Goal: Task Accomplishment & Management: Use online tool/utility

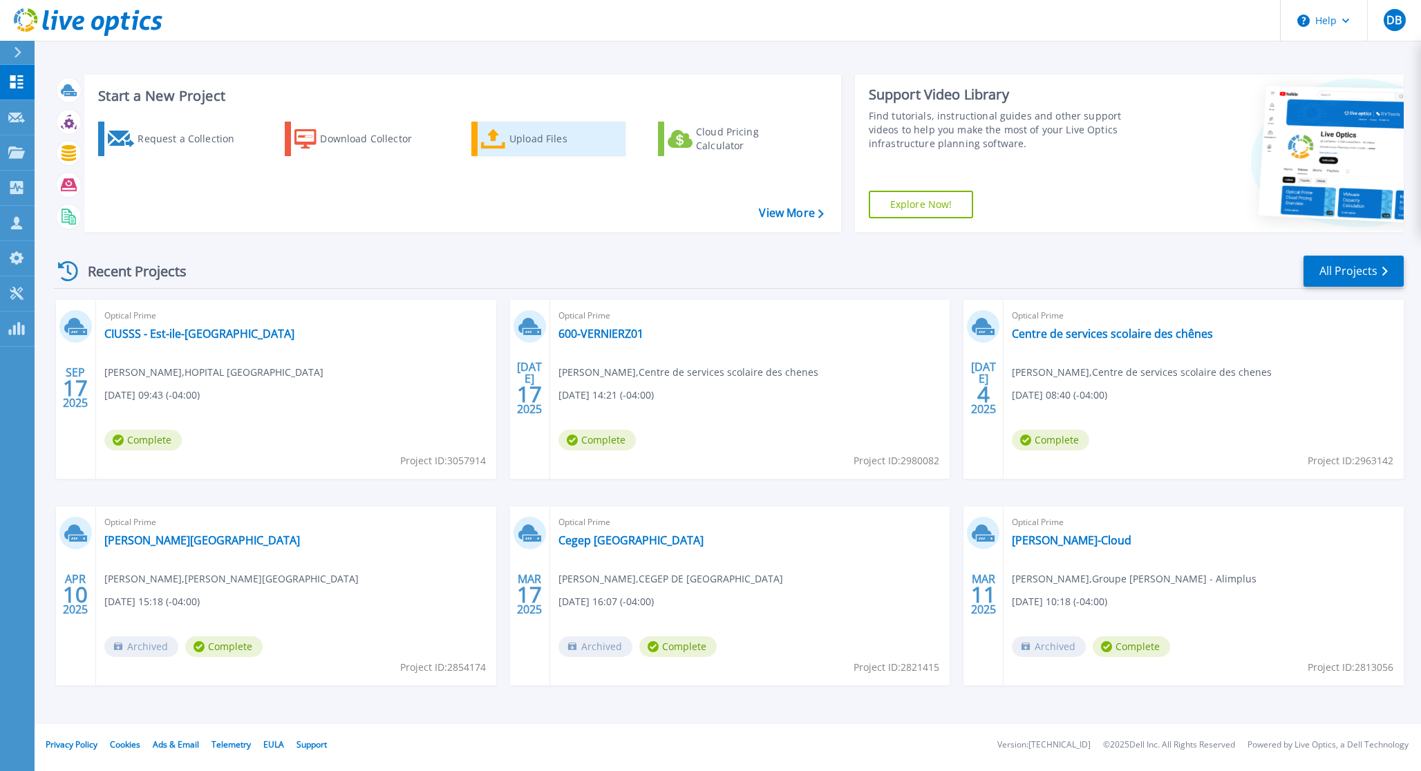
click at [531, 144] on div "Upload Files" at bounding box center [564, 139] width 111 height 28
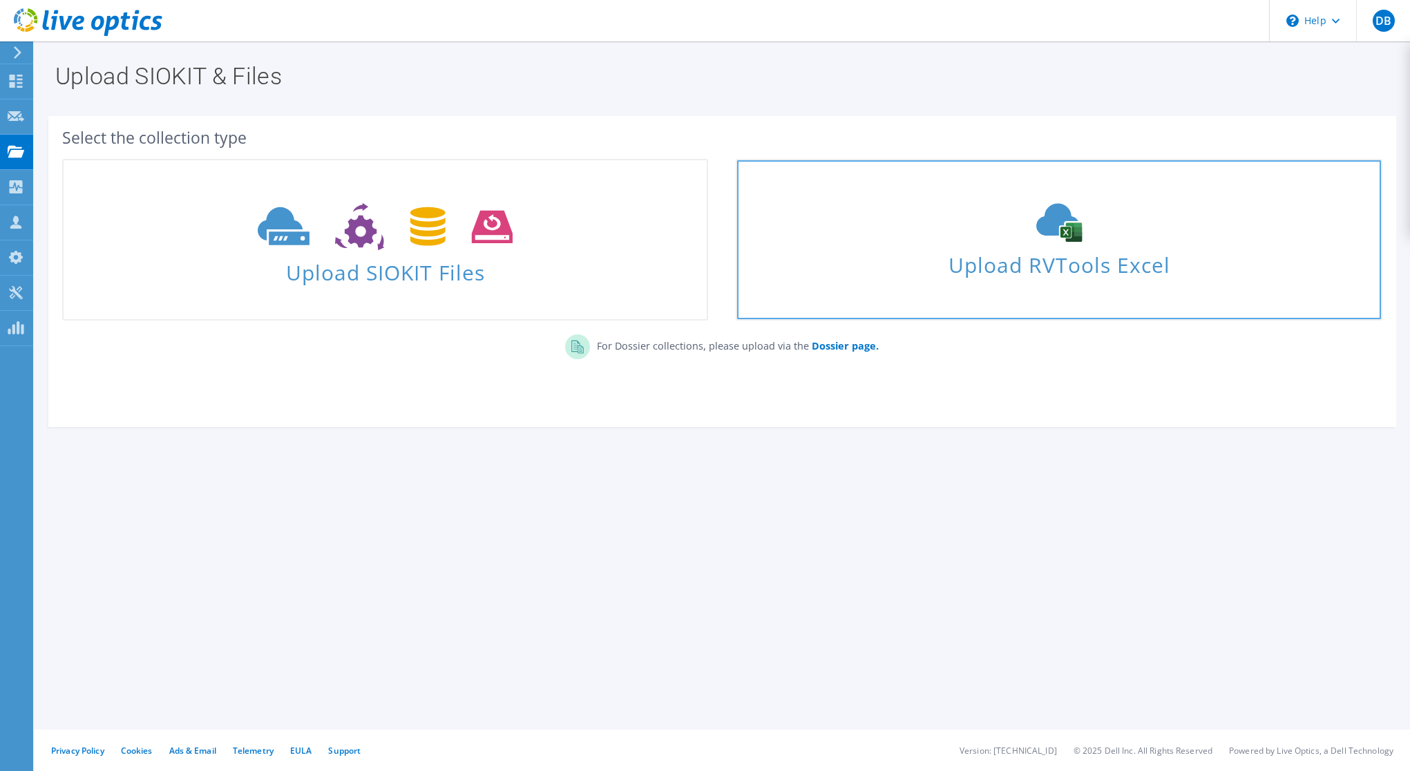
click at [876, 257] on span "Upload RVTools Excel" at bounding box center [1058, 262] width 643 height 30
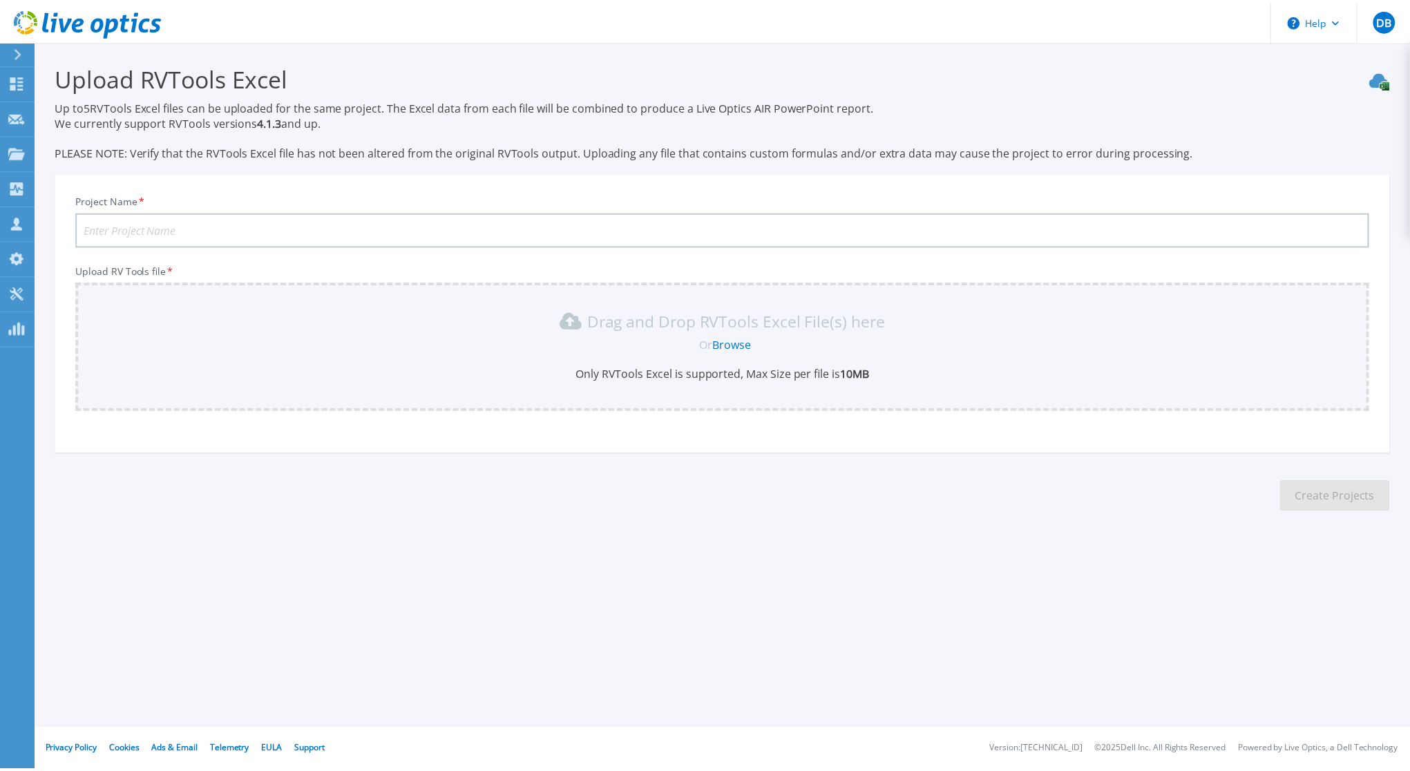
scroll to position [23, 0]
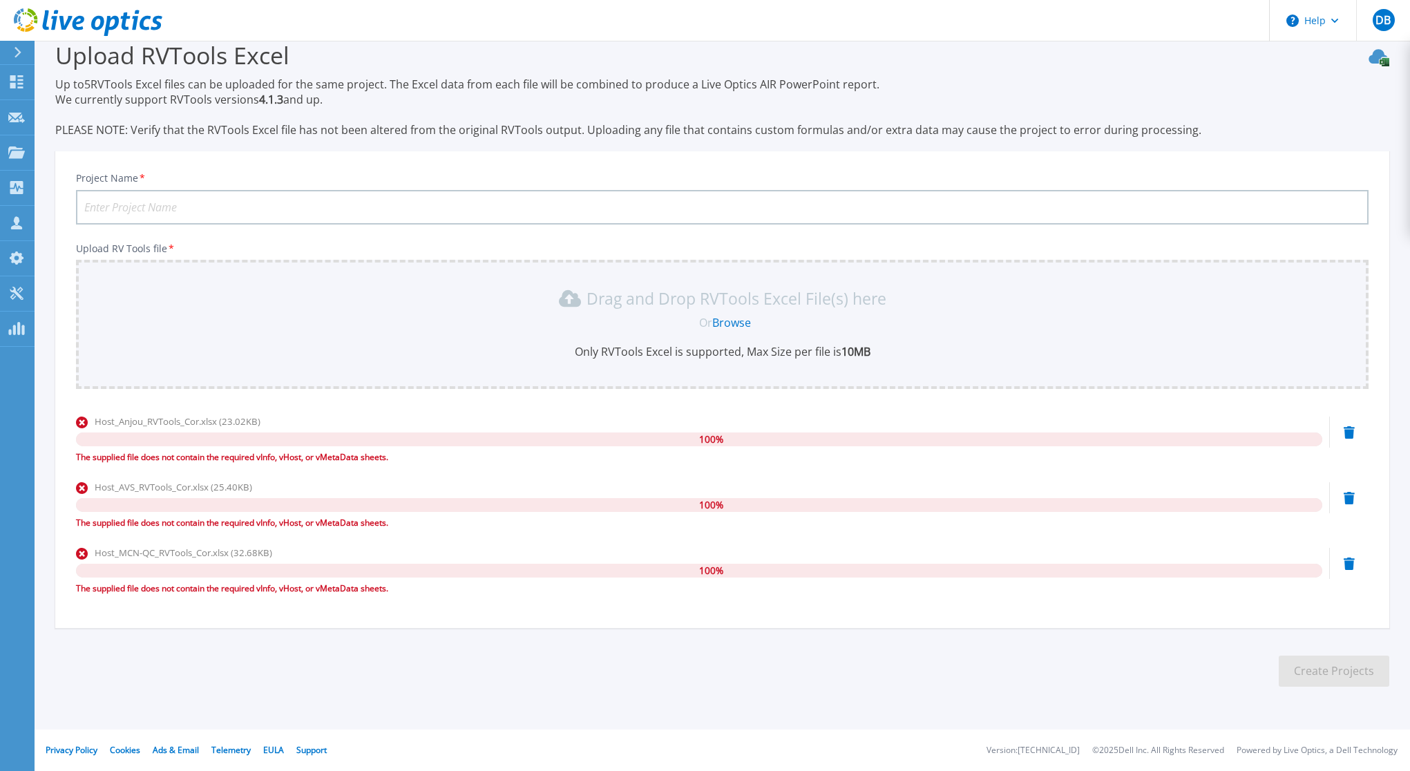
click at [1349, 434] on icon at bounding box center [1349, 432] width 11 height 12
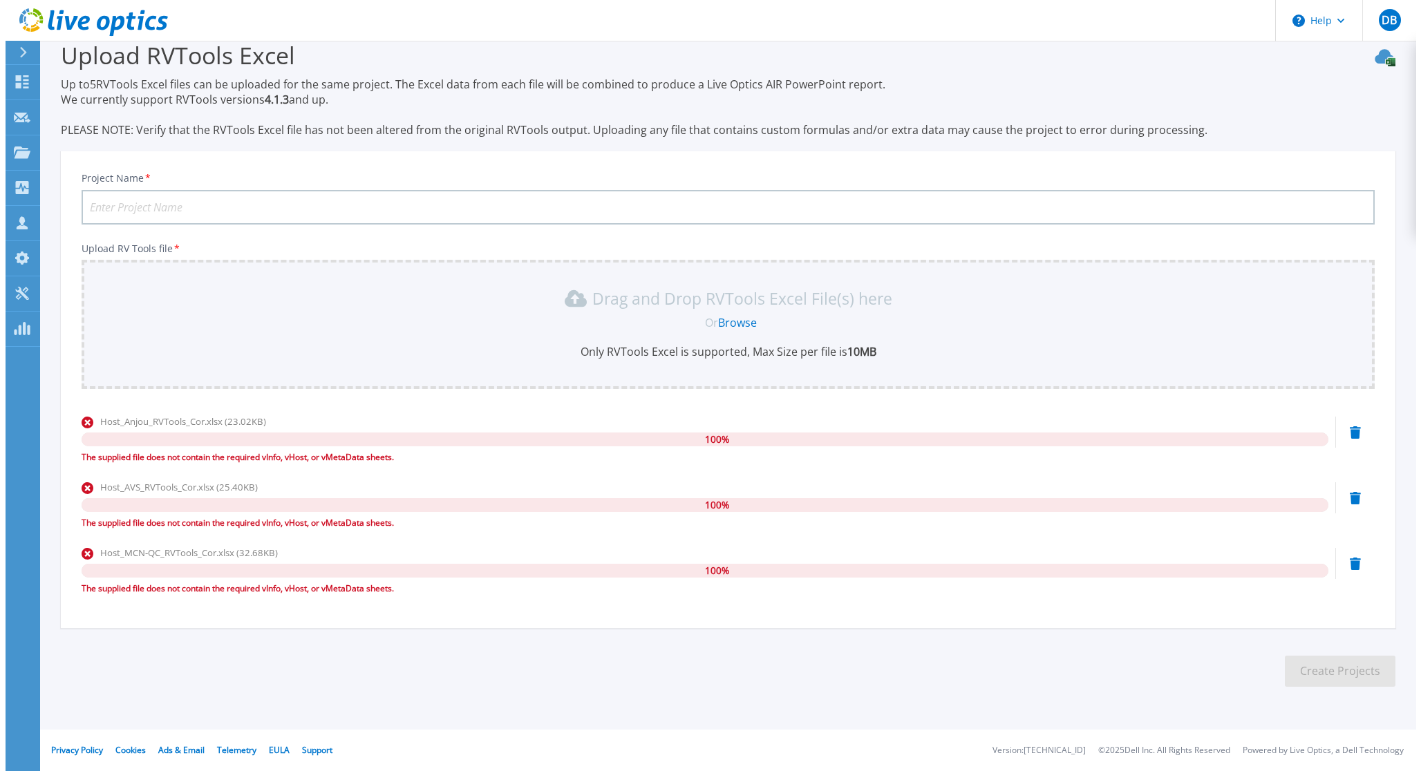
scroll to position [0, 0]
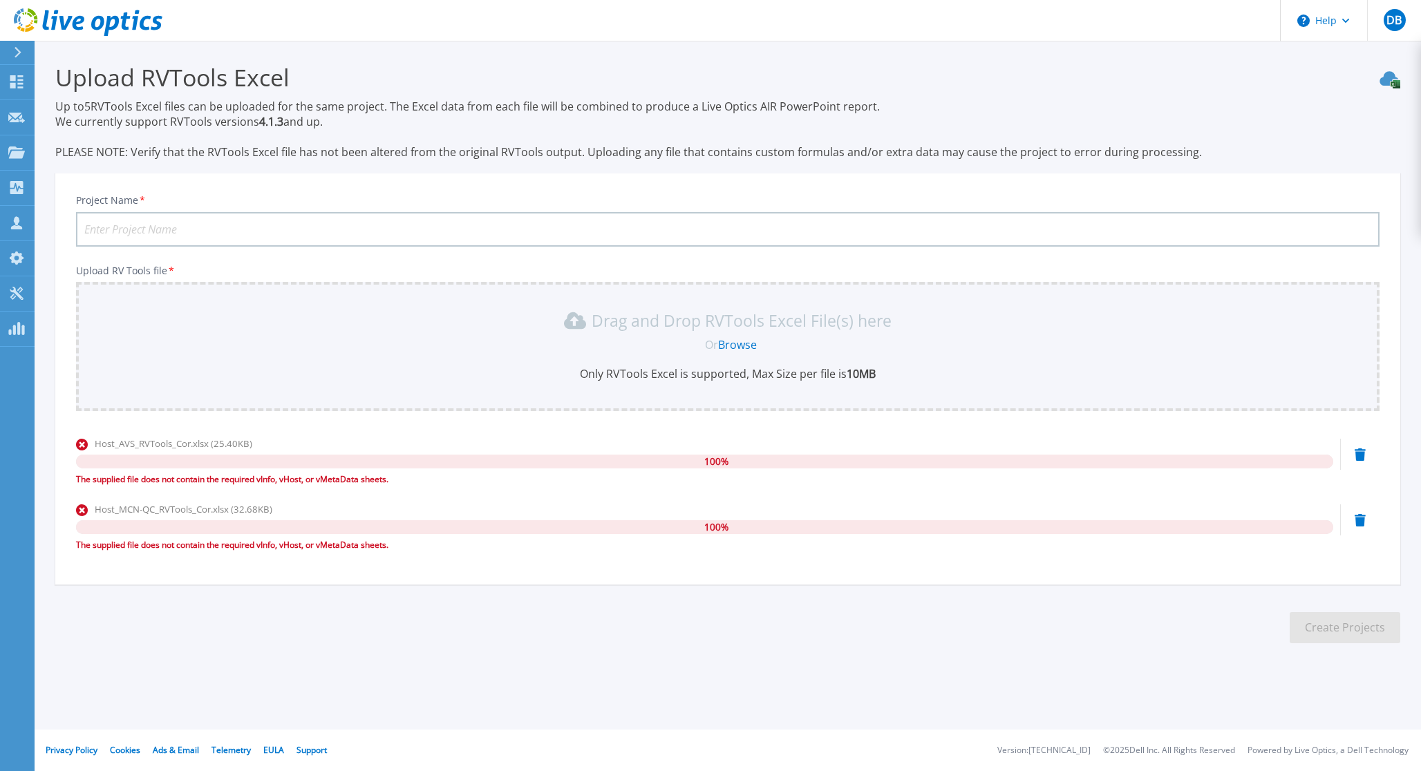
click at [1360, 458] on icon at bounding box center [1359, 454] width 11 height 12
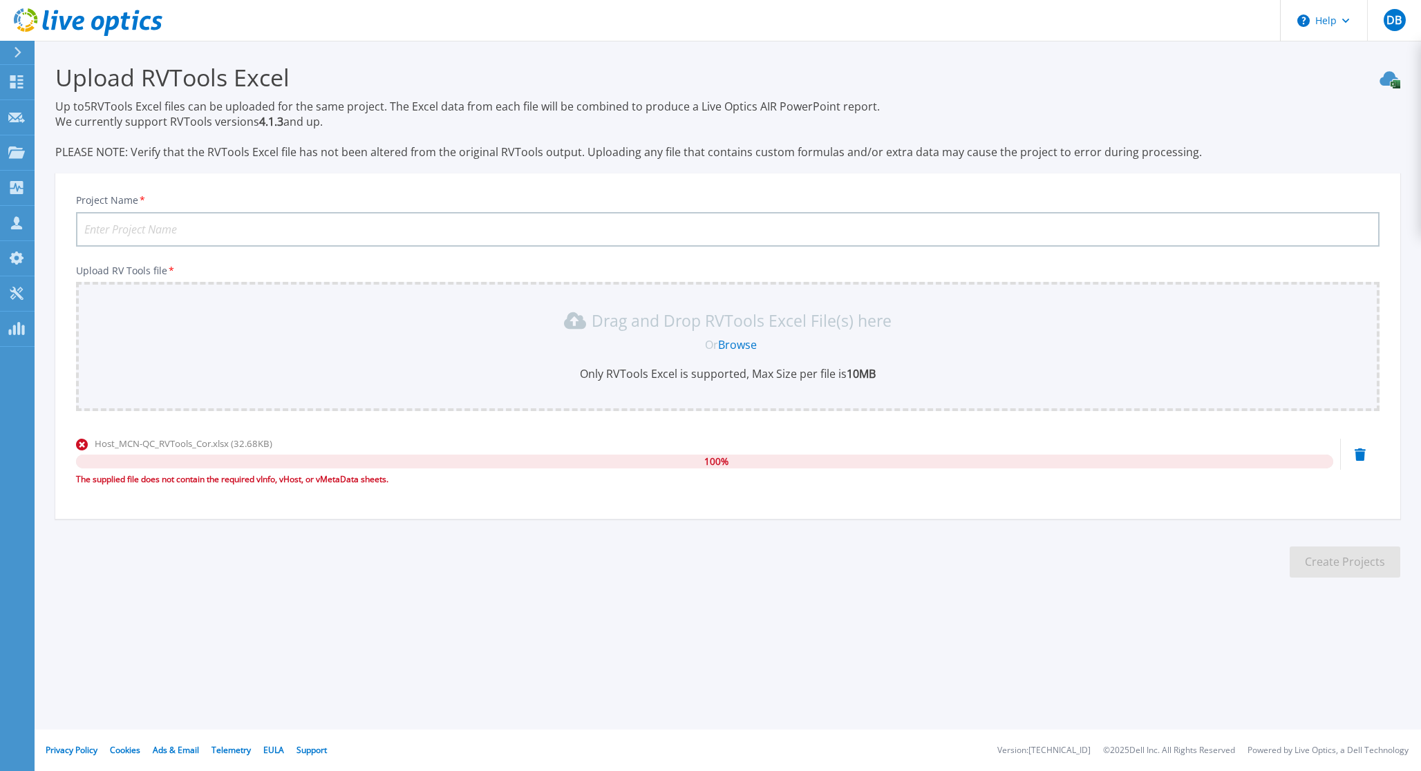
click at [1363, 457] on icon at bounding box center [1359, 454] width 11 height 12
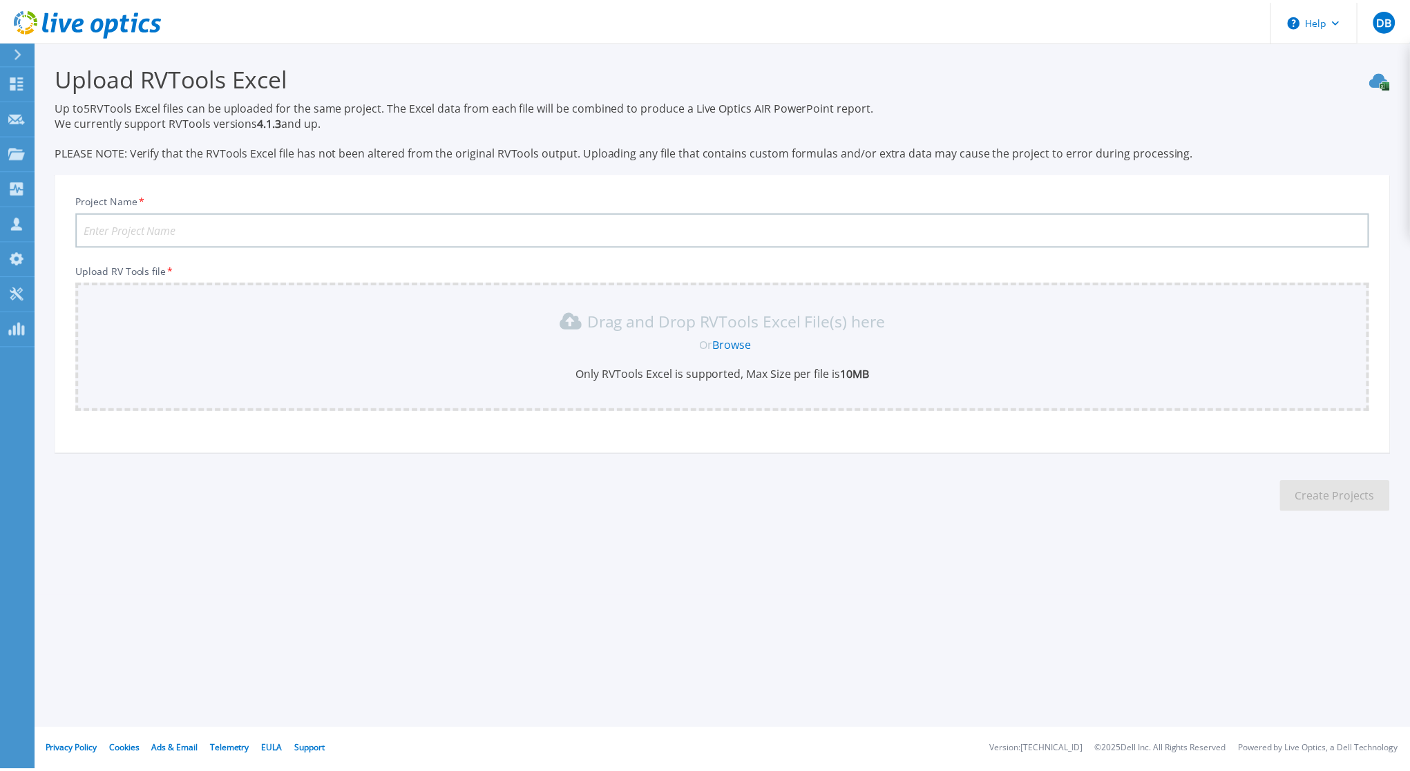
scroll to position [23, 0]
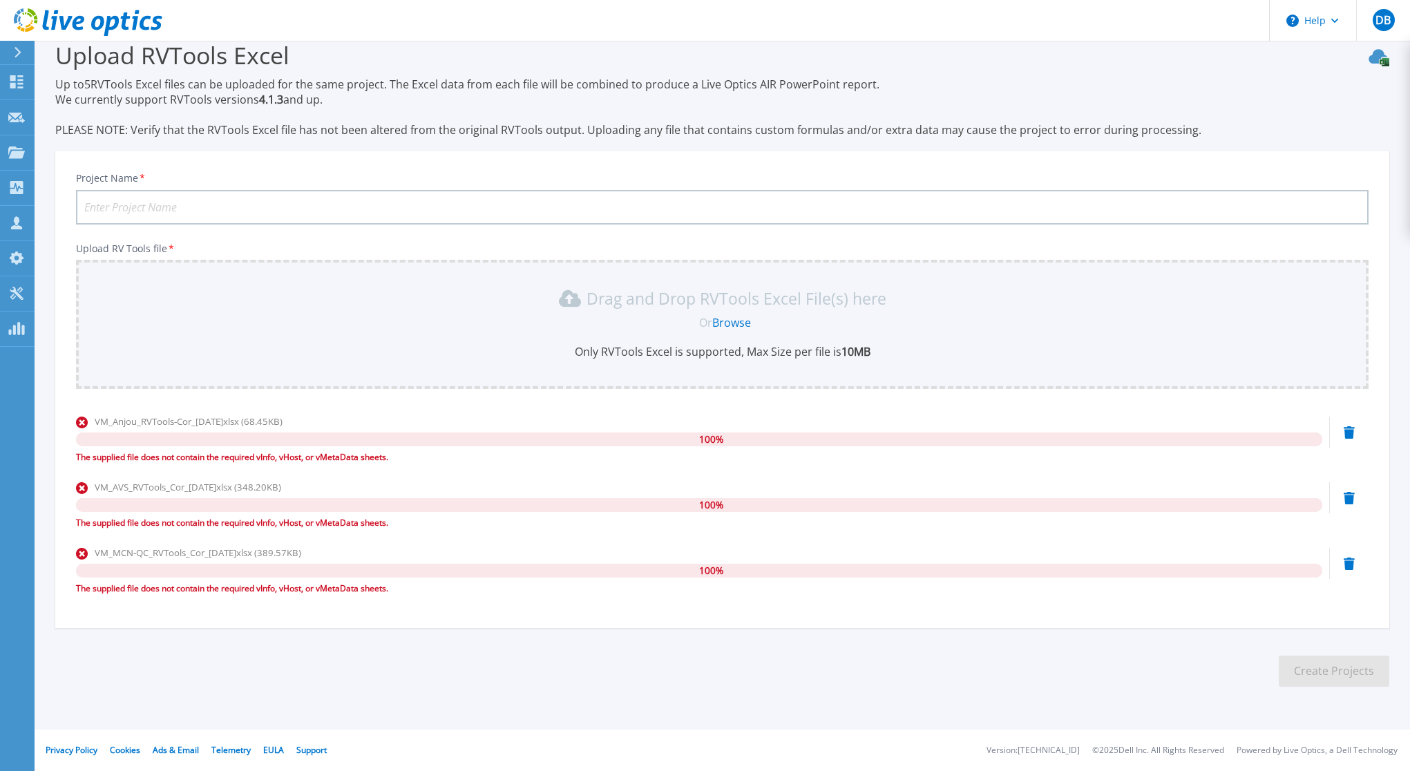
click at [1350, 433] on icon at bounding box center [1349, 432] width 11 height 12
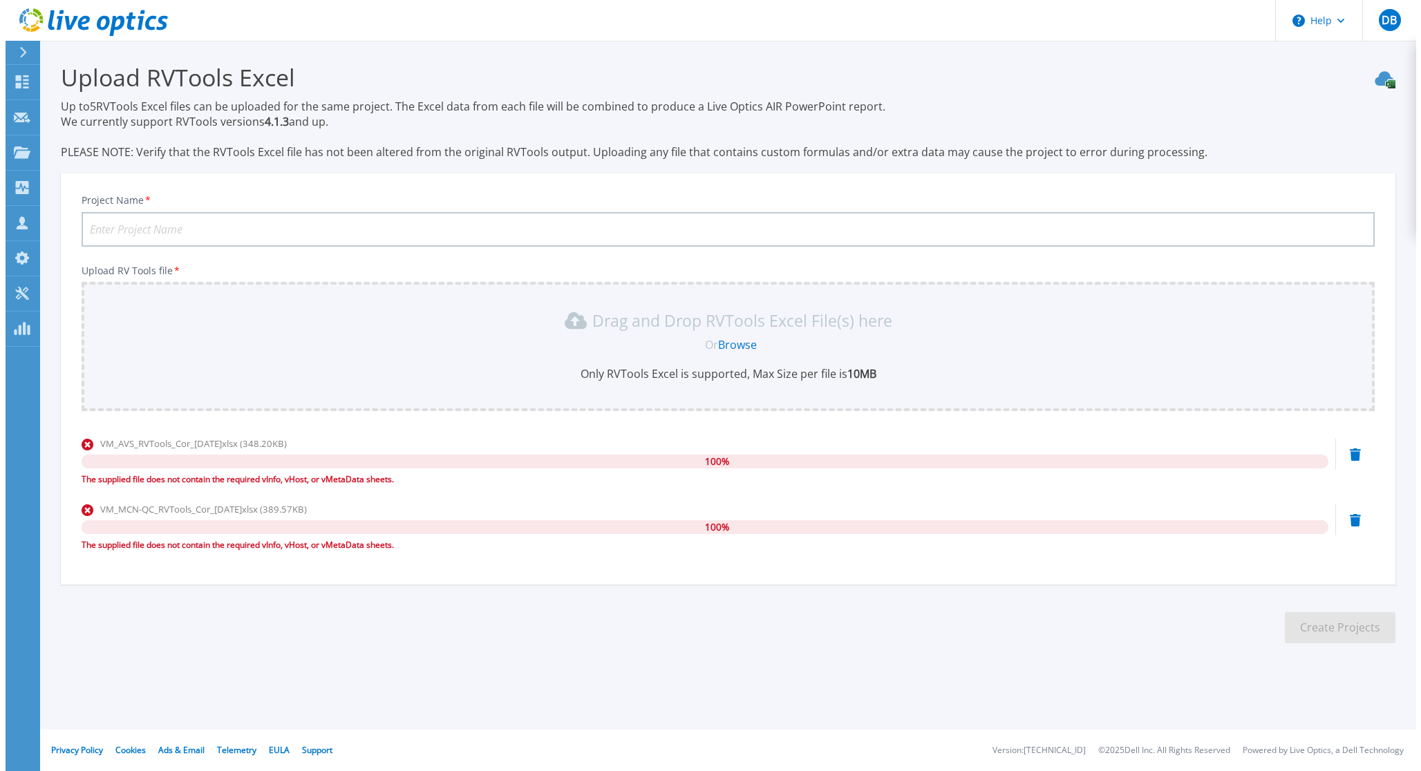
scroll to position [0, 0]
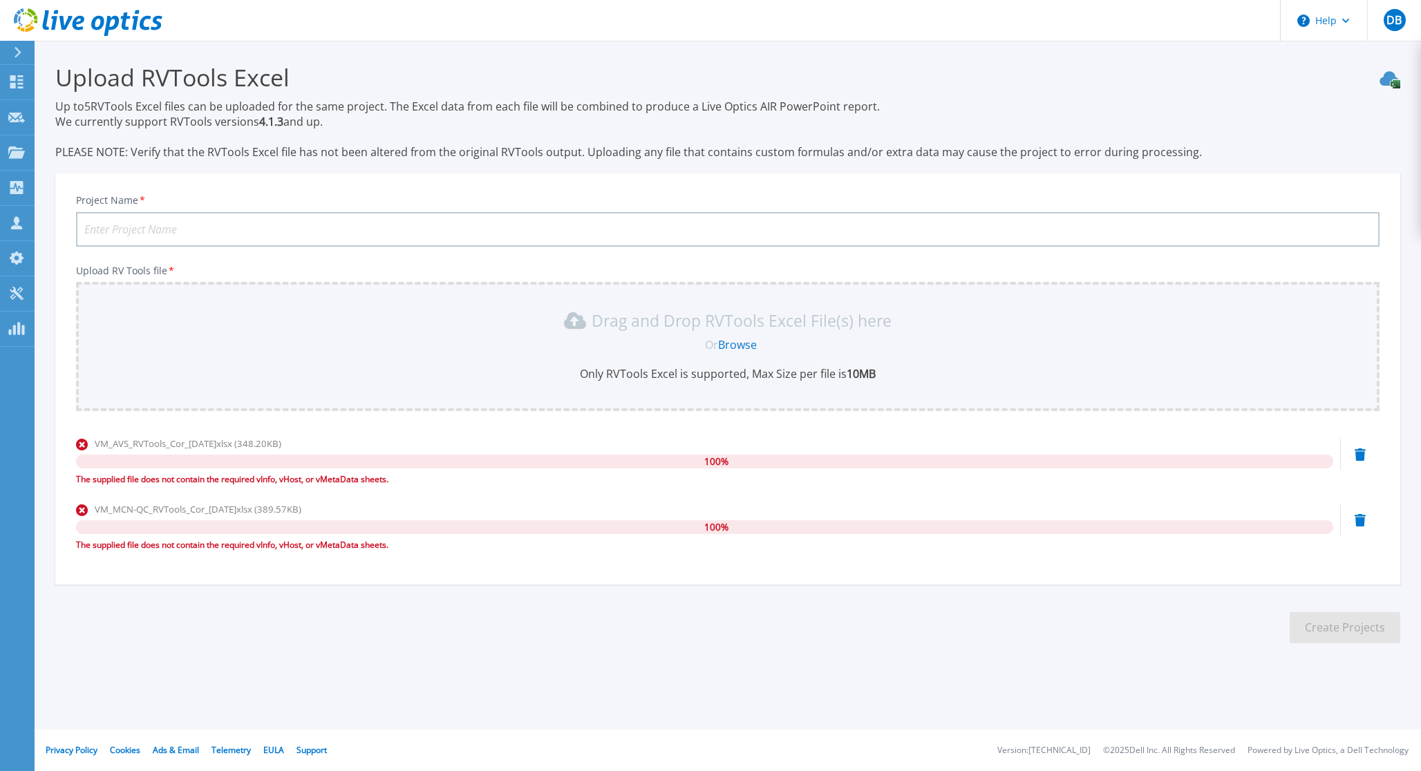
click at [1359, 453] on icon at bounding box center [1359, 454] width 11 height 12
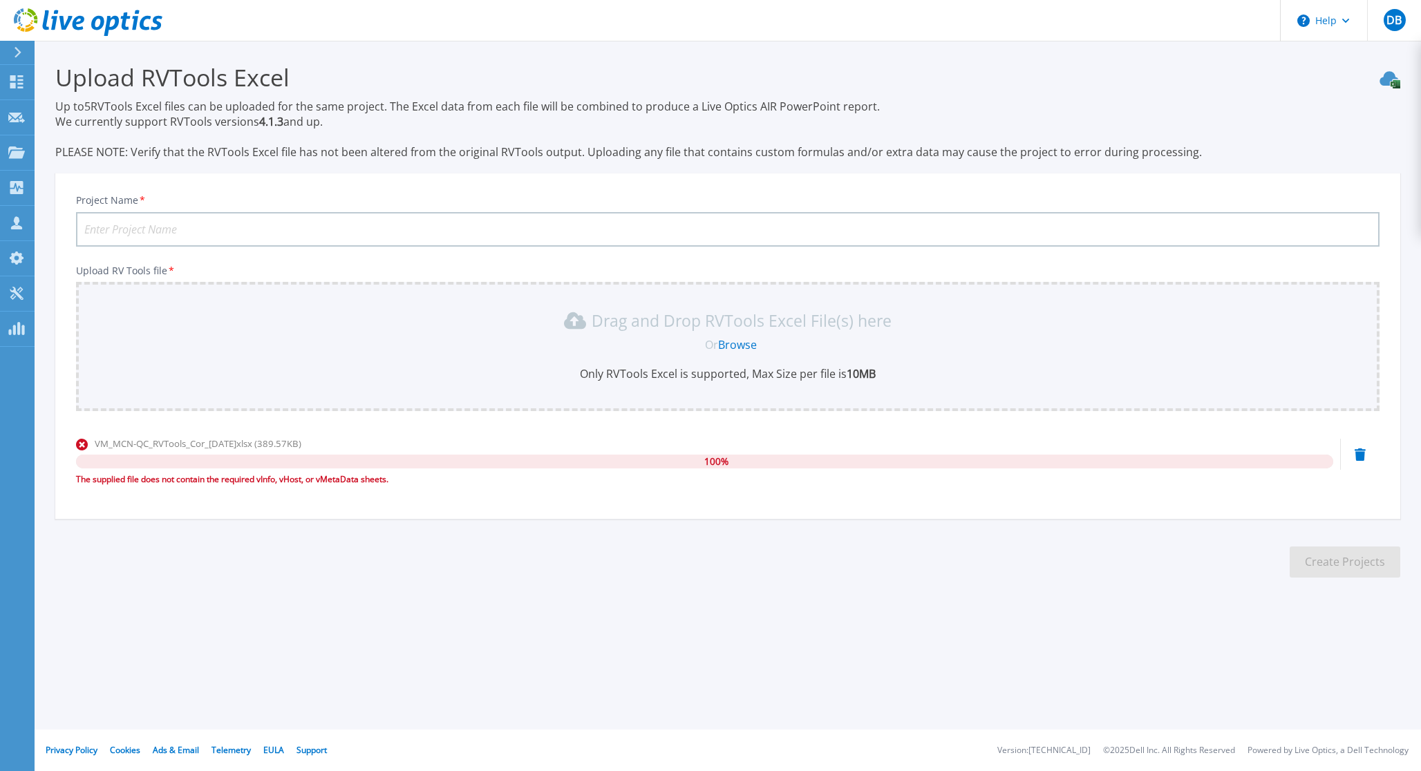
click at [1363, 456] on icon at bounding box center [1359, 454] width 11 height 12
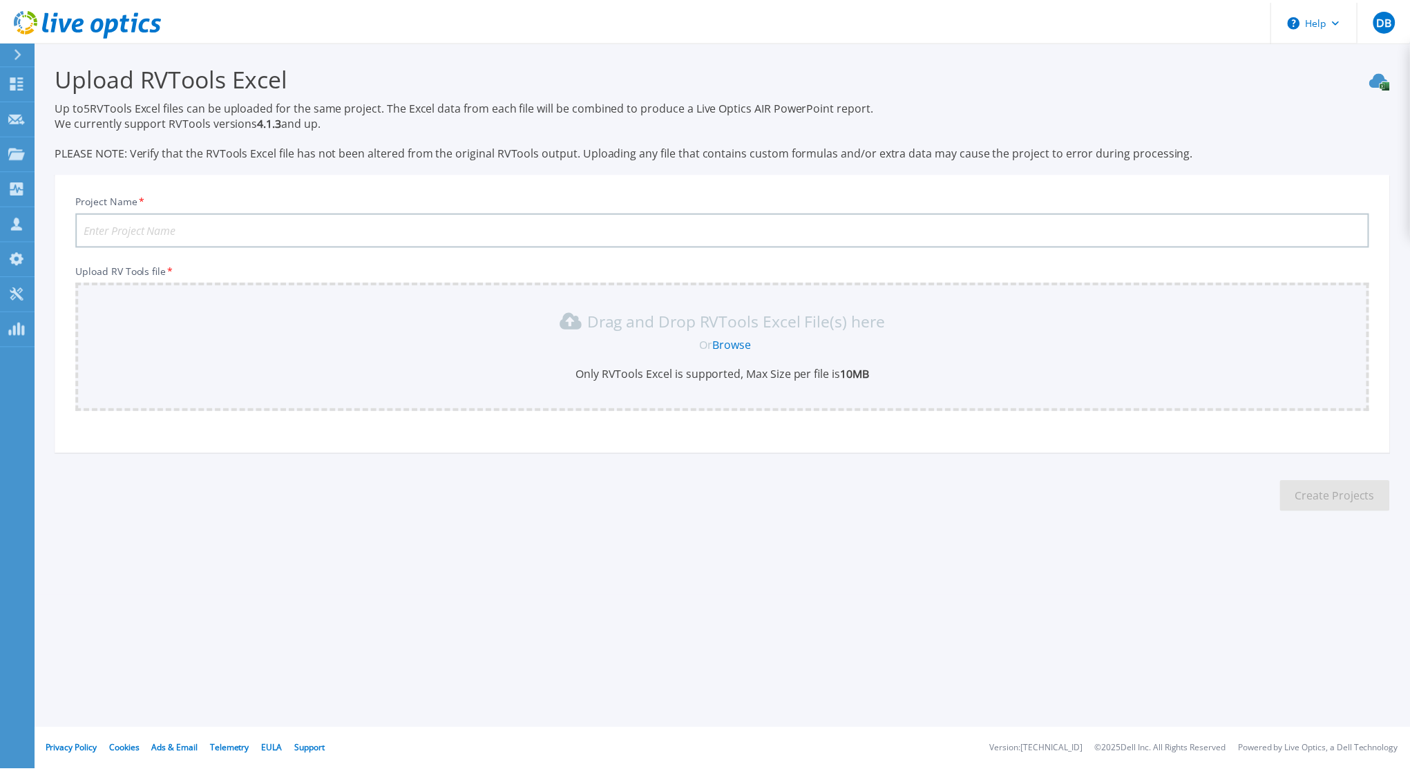
scroll to position [23, 0]
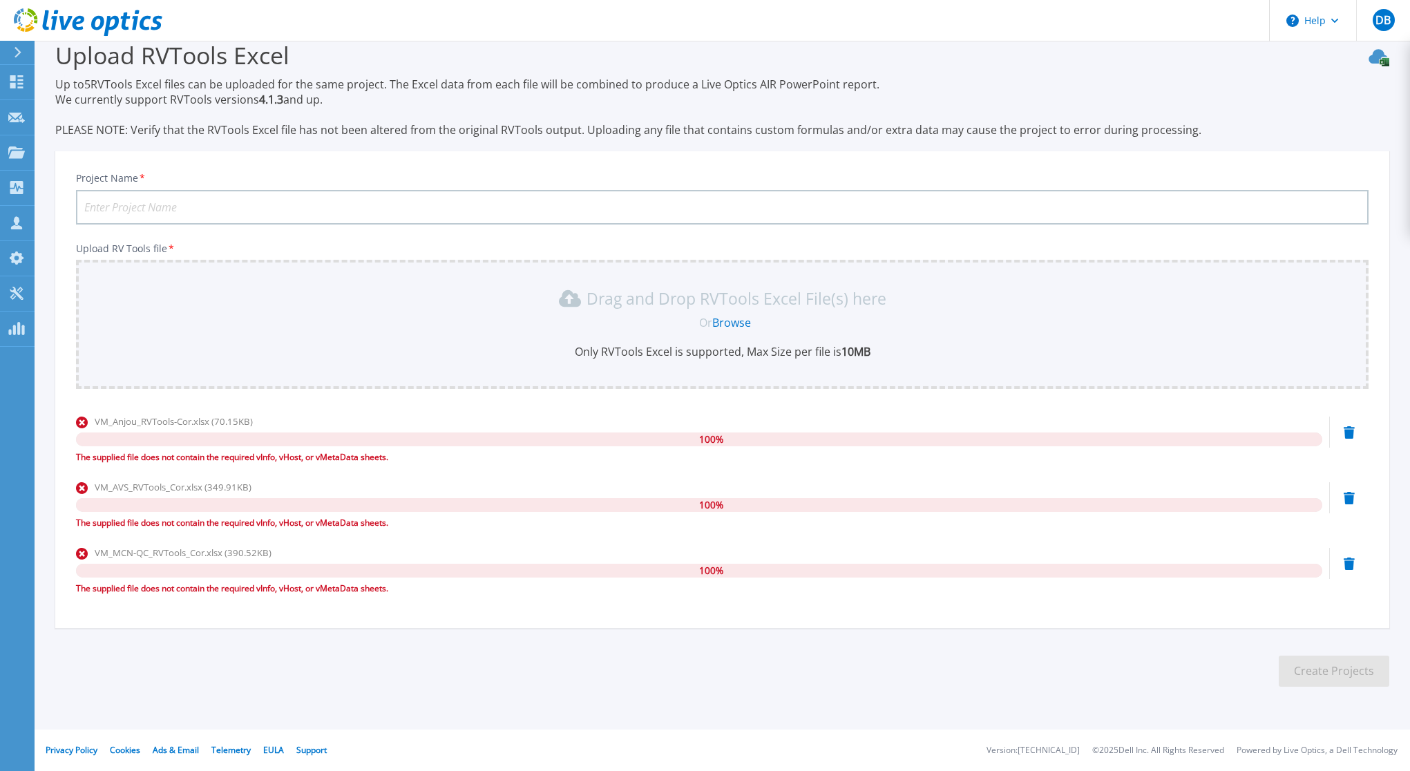
click at [1349, 431] on icon at bounding box center [1349, 432] width 11 height 12
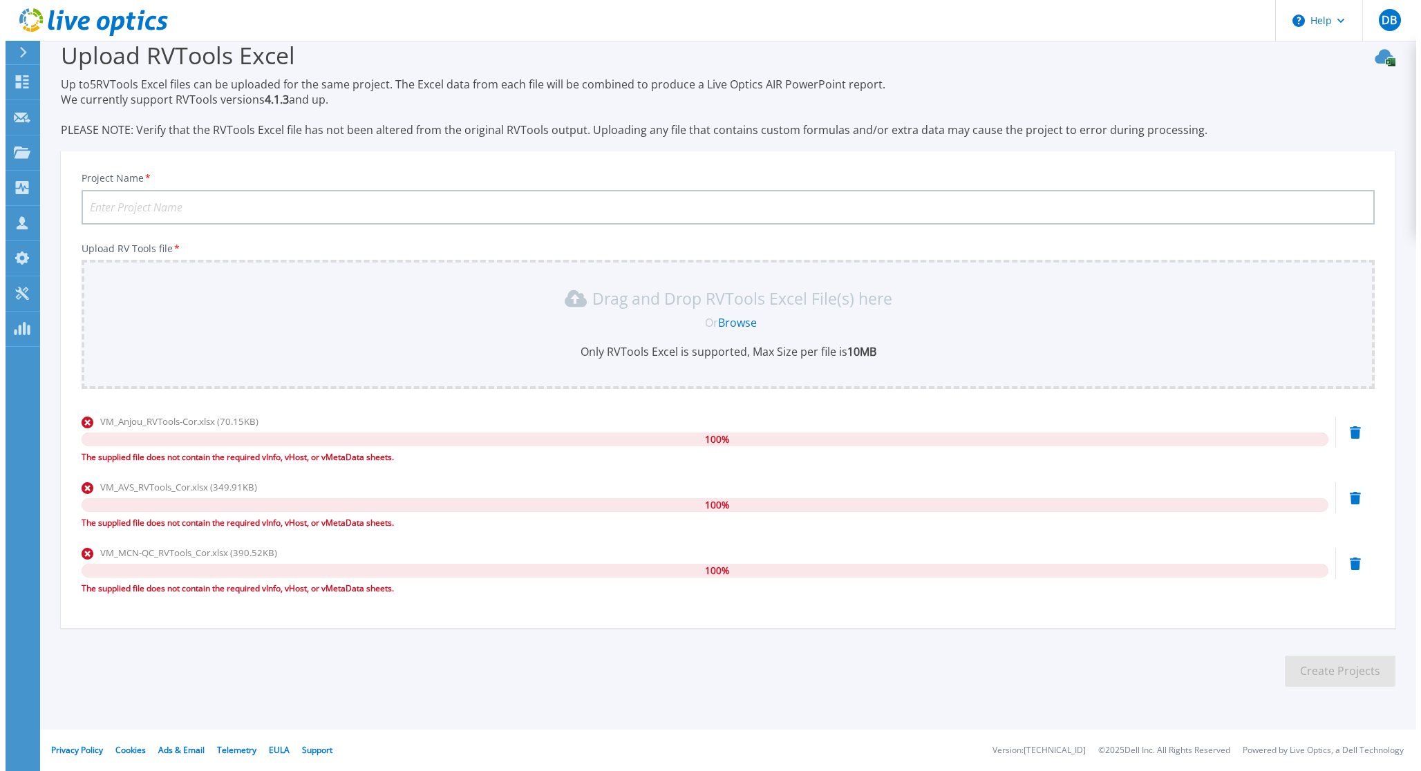
scroll to position [0, 0]
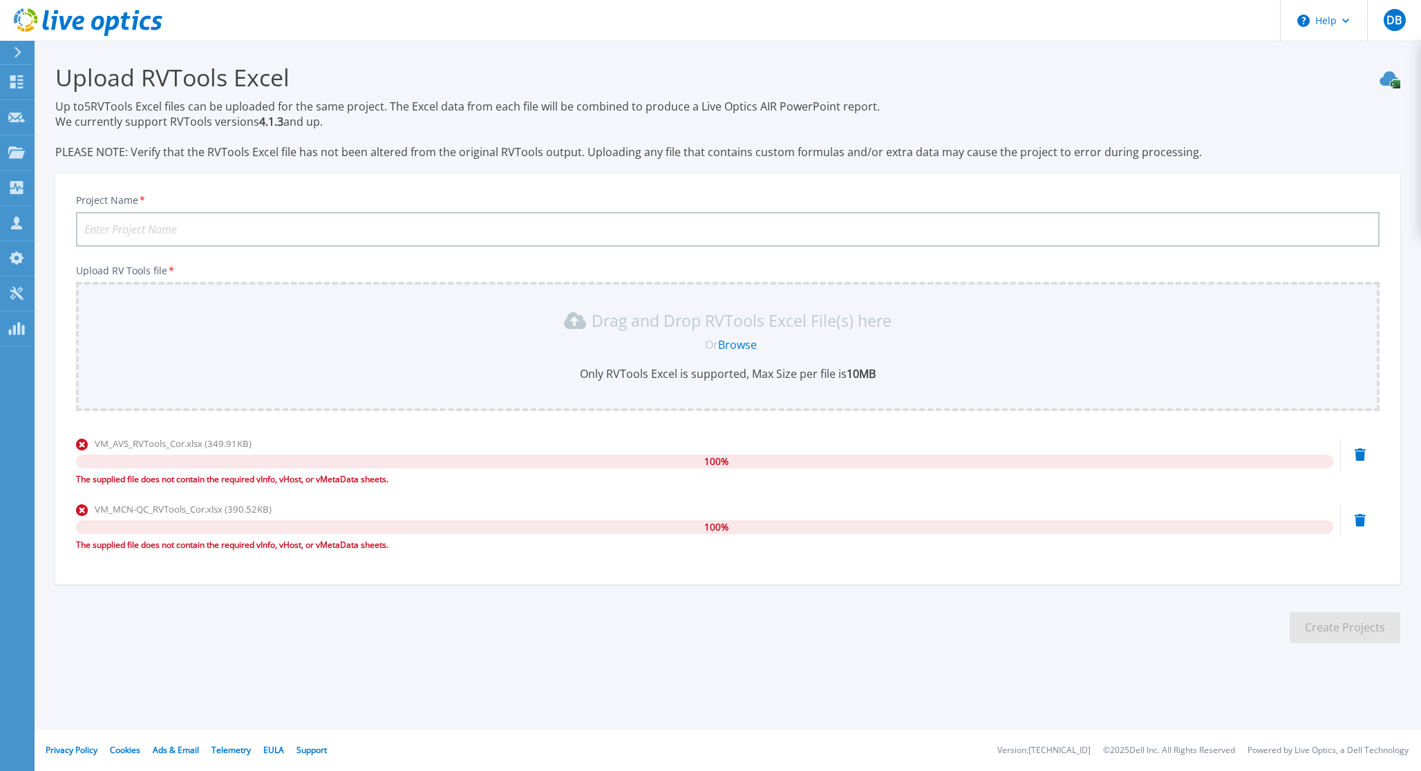
click at [1349, 431] on div "Upload RV Tools file * Drag and Drop RVTools Excel File(s) here Or Browse Only …" at bounding box center [727, 413] width 1303 height 296
click at [1363, 451] on icon at bounding box center [1359, 454] width 11 height 12
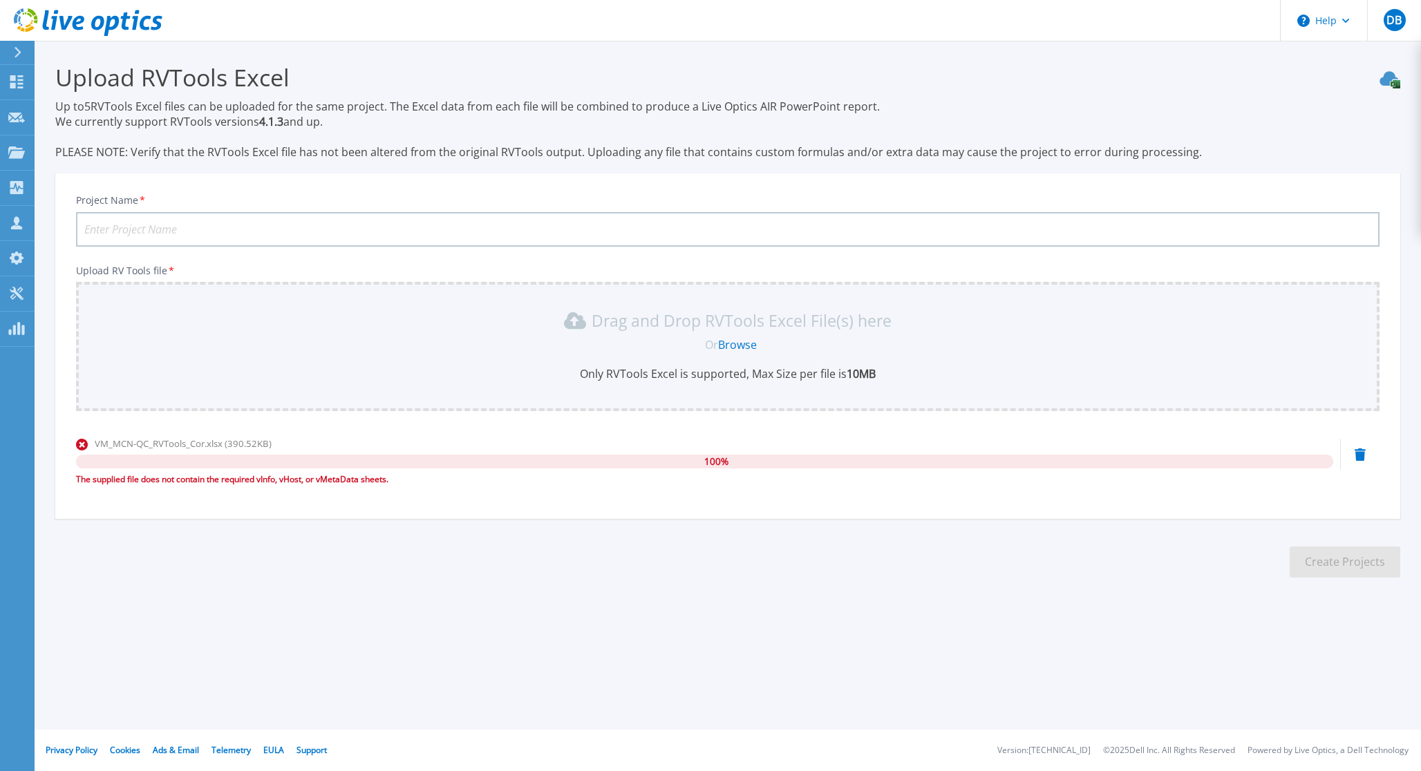
click at [1364, 459] on icon at bounding box center [1359, 454] width 11 height 12
click at [1361, 457] on icon at bounding box center [1359, 454] width 11 height 12
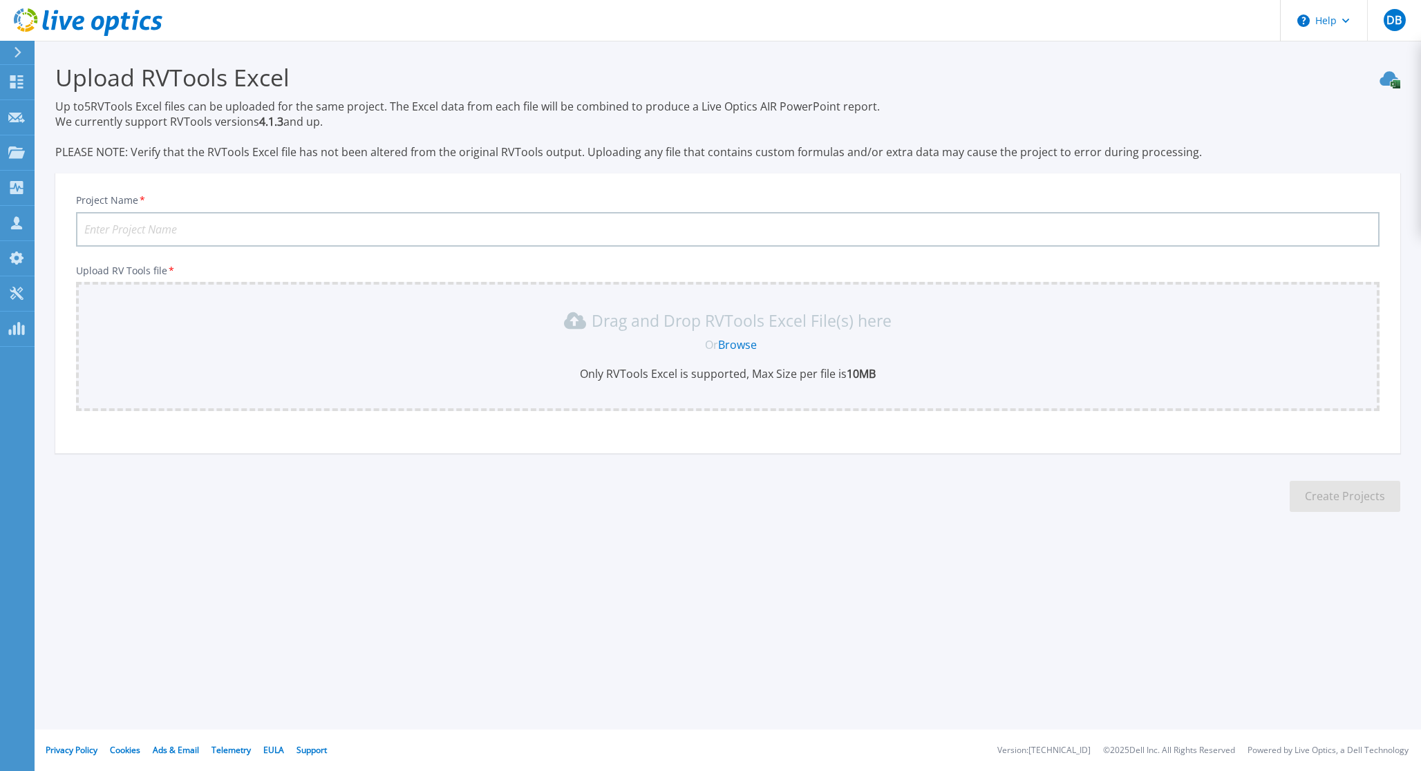
click at [985, 521] on section "Upload RVTools Excel Up to 5 RVTools Excel files can be uploaded for the same p…" at bounding box center [728, 292] width 1386 height 502
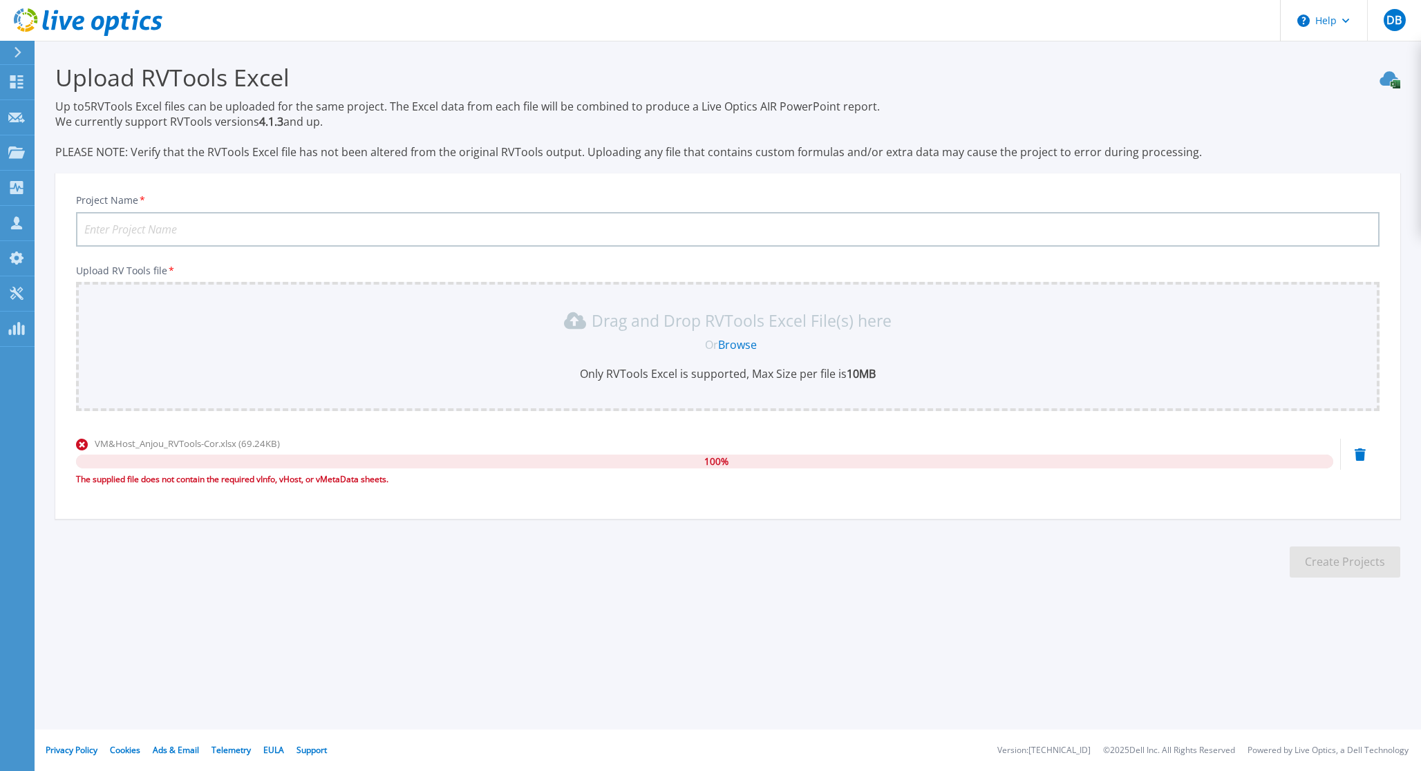
click at [1368, 456] on div "VM&Host_Anjou_RVTools-Cor.xlsx (69.24KB) 100 % The supplied file does not conta…" at bounding box center [727, 466] width 1303 height 59
click at [1367, 451] on div "VM&Host_Anjou_RVTools-Cor.xlsx (69.24KB) 100 % The supplied file does not conta…" at bounding box center [727, 466] width 1303 height 59
click at [1365, 453] on icon at bounding box center [1359, 454] width 11 height 12
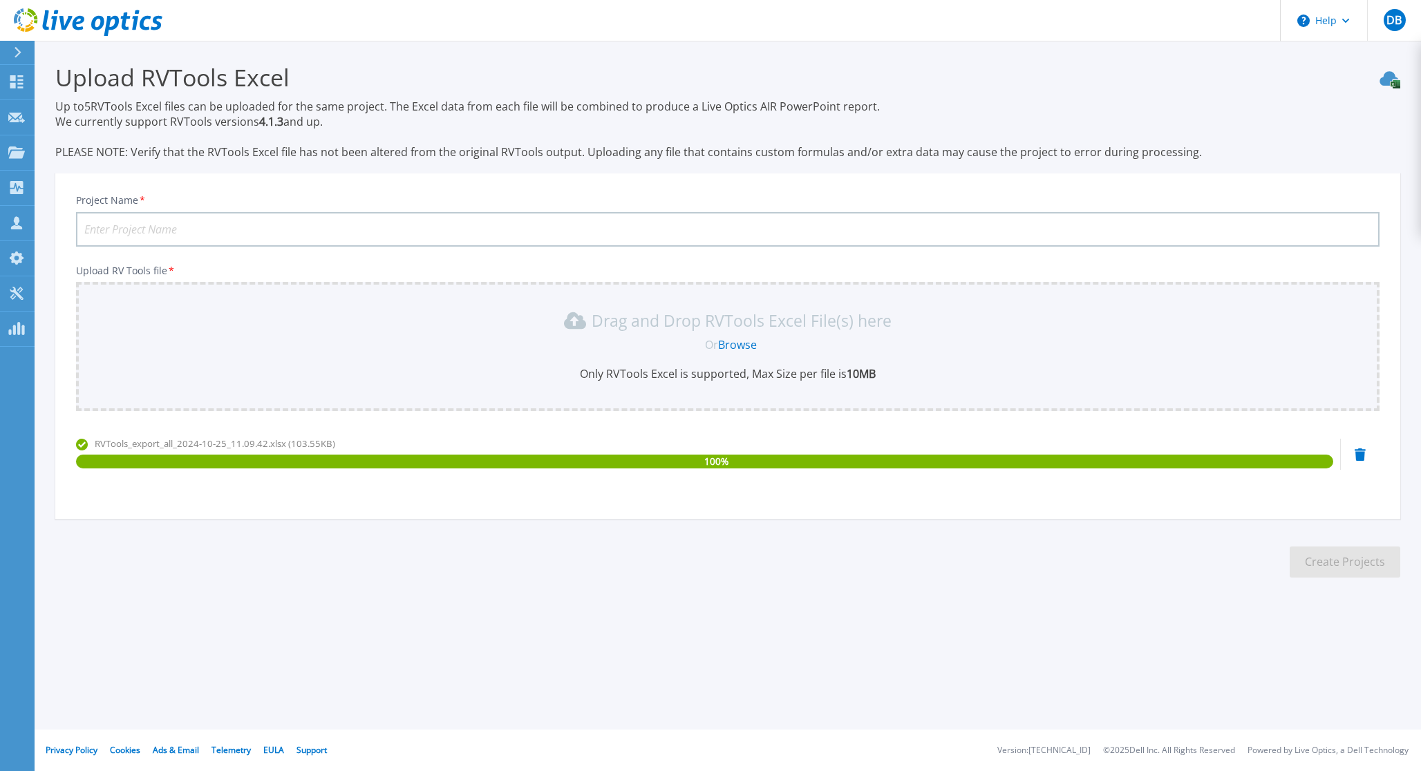
click at [1365, 456] on icon at bounding box center [1359, 454] width 11 height 12
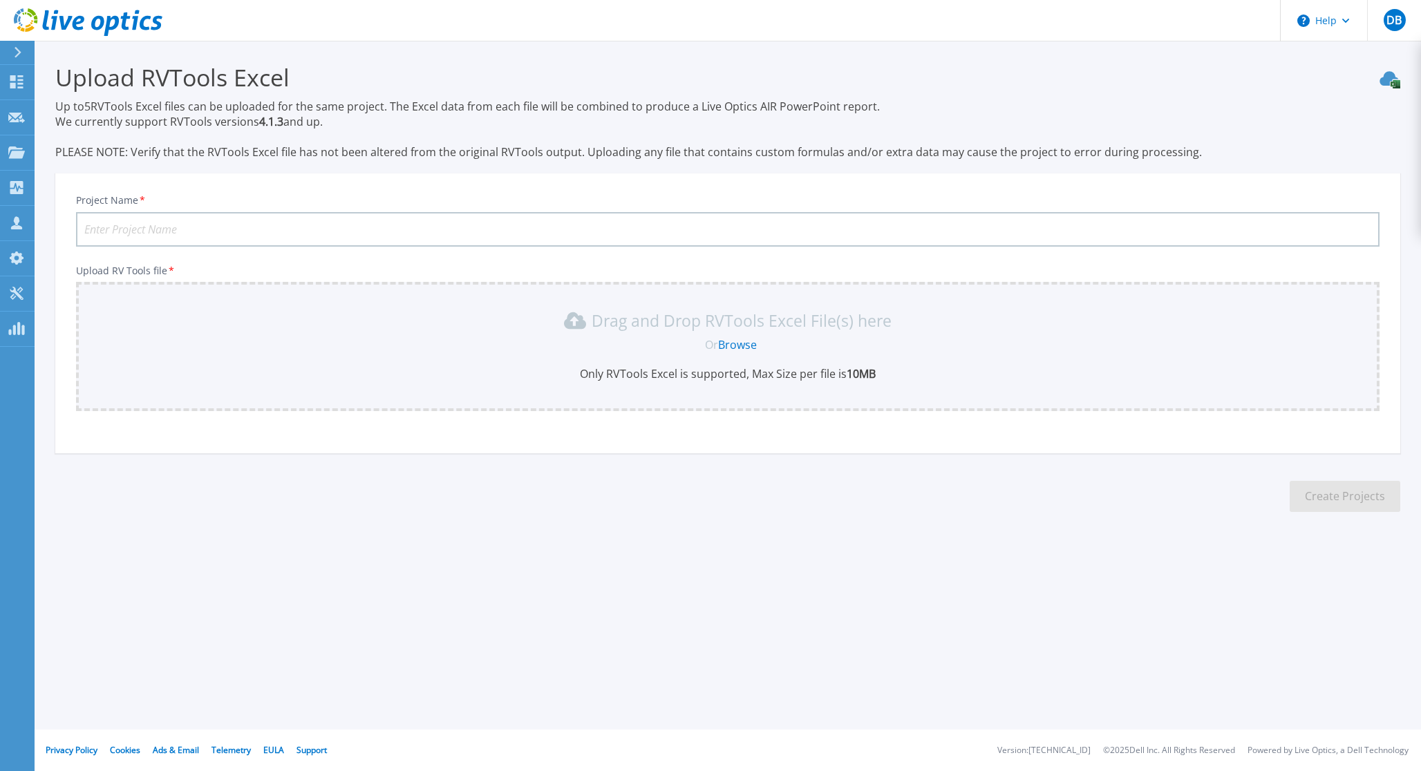
click at [457, 384] on div "Drag and Drop RVTools Excel File(s) here Or Browse Only RVTools Excel is suppor…" at bounding box center [727, 346] width 1303 height 129
click at [583, 511] on section "Upload RVTools Excel Up to 5 RVTools Excel files can be uploaded for the same p…" at bounding box center [728, 292] width 1386 height 502
